Goal: Task Accomplishment & Management: Manage account settings

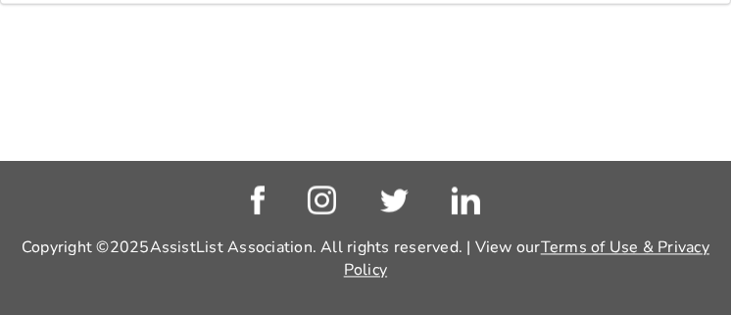
scroll to position [2558, 0]
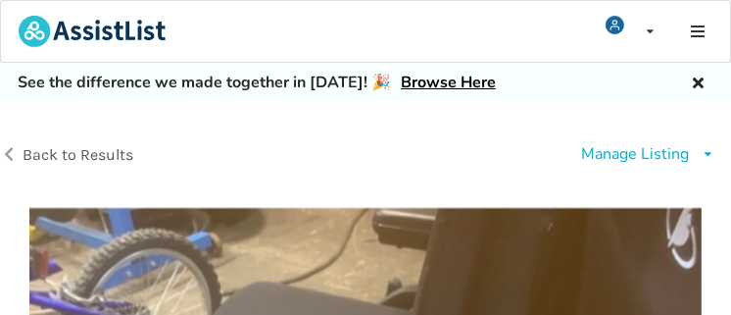
scroll to position [98, 0]
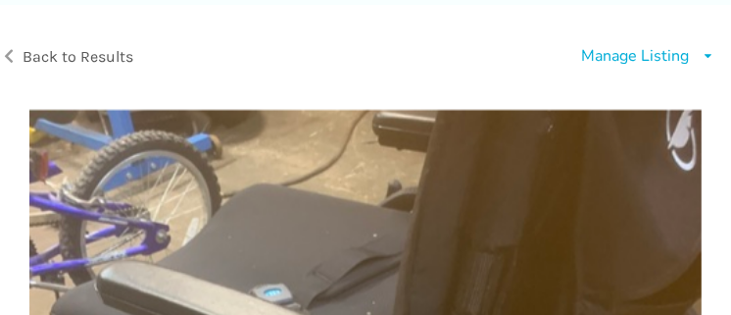
click at [610, 50] on div "Manage Listing" at bounding box center [635, 56] width 108 height 23
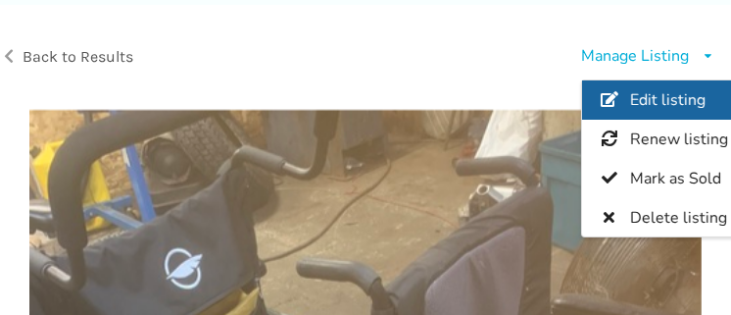
click at [661, 91] on span "Edit listing" at bounding box center [667, 100] width 75 height 22
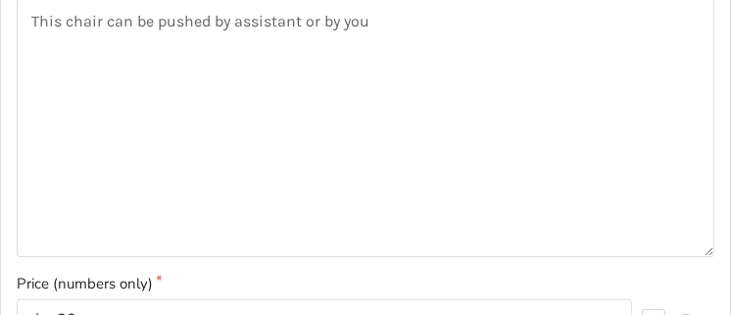
scroll to position [588, 0]
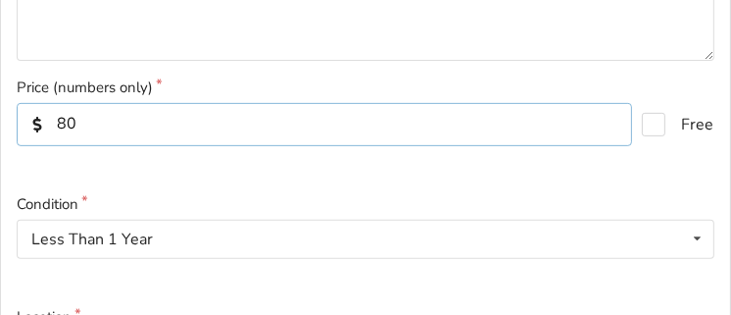
click at [87, 124] on input "80" at bounding box center [324, 124] width 615 height 43
type input "8"
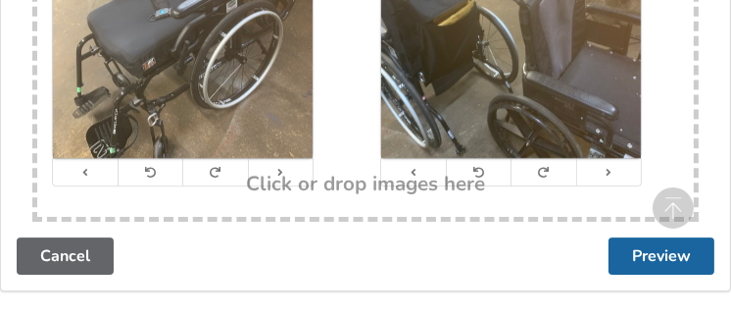
scroll to position [4507, 0]
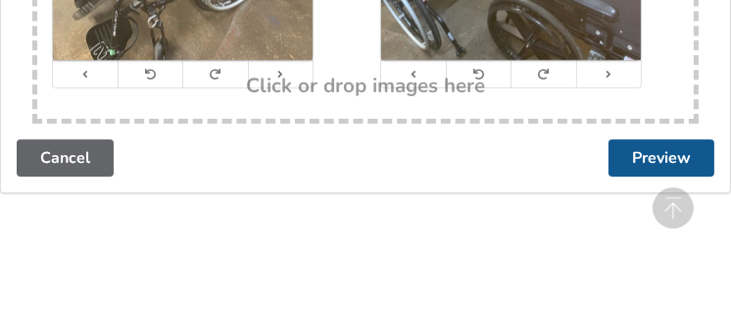
type input "100"
click at [669, 157] on button "Preview" at bounding box center [661, 157] width 106 height 37
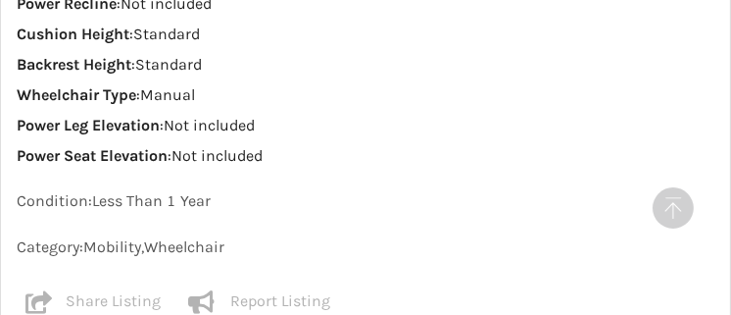
scroll to position [2156, 0]
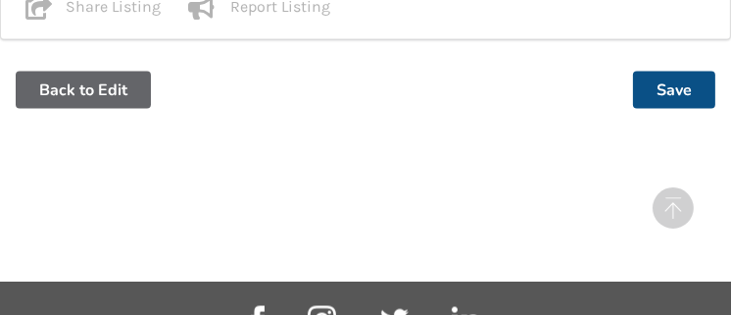
click at [668, 86] on button "Save" at bounding box center [674, 90] width 82 height 37
